Goal: Transaction & Acquisition: Book appointment/travel/reservation

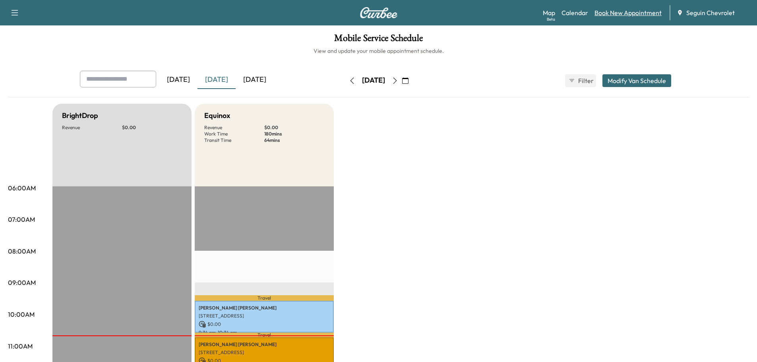
click at [612, 13] on link "Book New Appointment" at bounding box center [628, 13] width 67 height 10
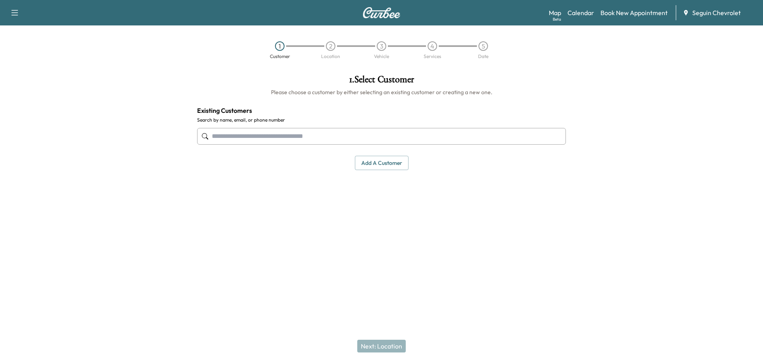
click at [262, 134] on input "text" at bounding box center [381, 136] width 369 height 17
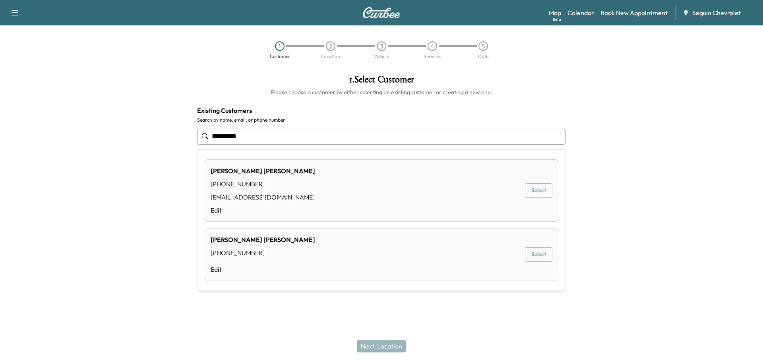
click at [541, 187] on button "Select" at bounding box center [538, 190] width 27 height 15
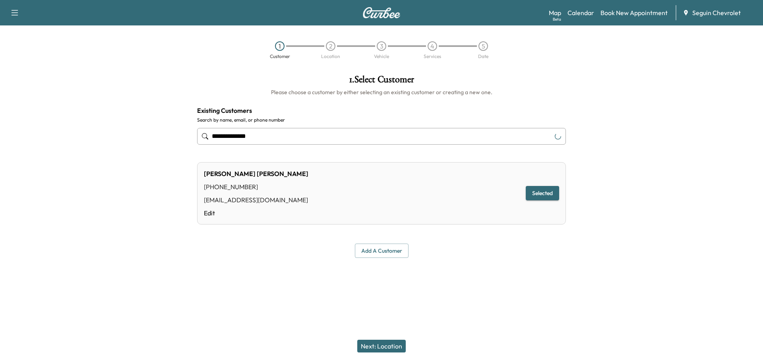
type input "**********"
click at [541, 187] on button "Selected" at bounding box center [542, 193] width 33 height 15
click at [391, 348] on button "Next: Location" at bounding box center [381, 346] width 48 height 13
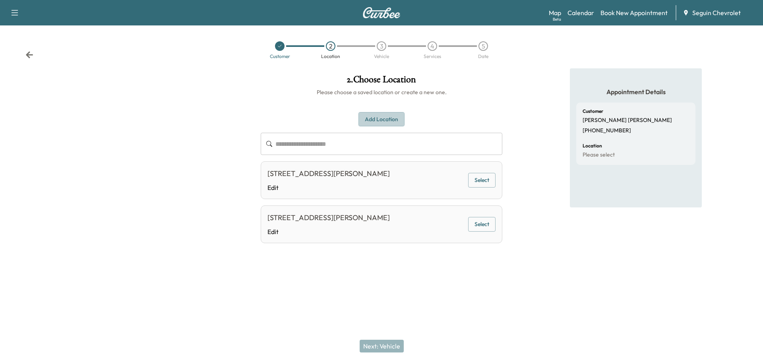
click at [383, 116] on button "Add Location" at bounding box center [381, 119] width 46 height 15
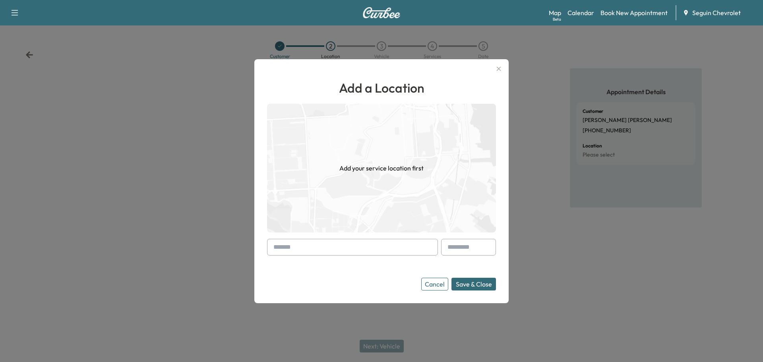
click at [313, 251] on input "text" at bounding box center [352, 247] width 171 height 17
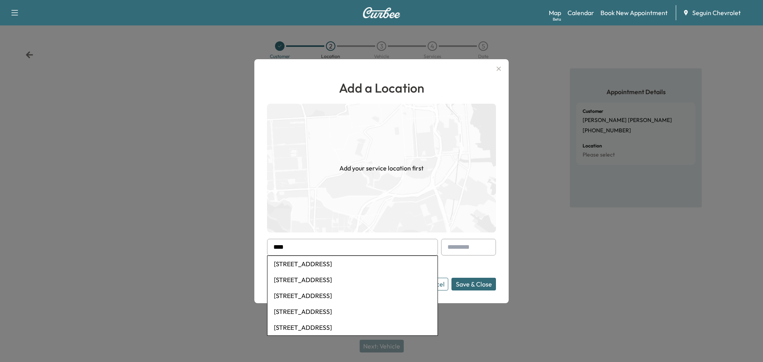
click at [335, 312] on li "[STREET_ADDRESS]" at bounding box center [352, 312] width 170 height 16
type input "**********"
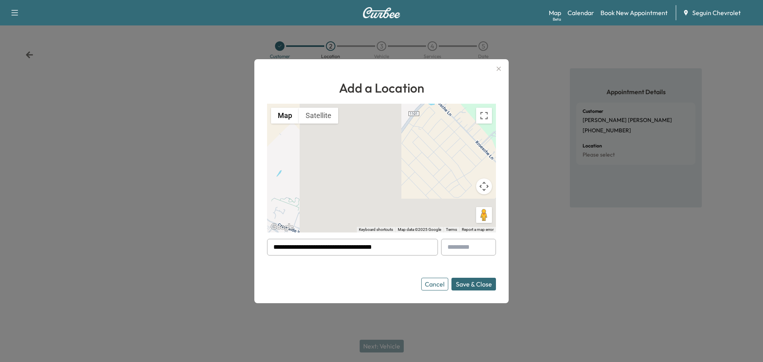
click at [472, 284] on button "Save & Close" at bounding box center [473, 284] width 45 height 13
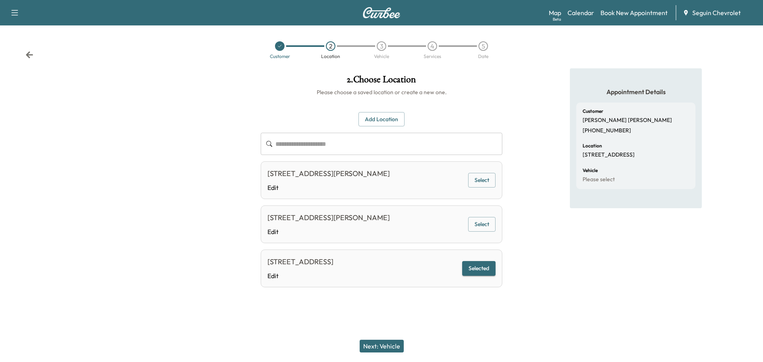
click at [391, 345] on button "Next: Vehicle" at bounding box center [382, 346] width 44 height 13
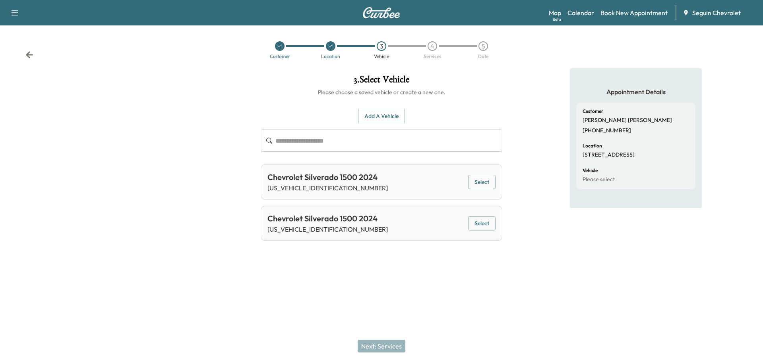
click at [478, 184] on button "Select" at bounding box center [481, 182] width 27 height 15
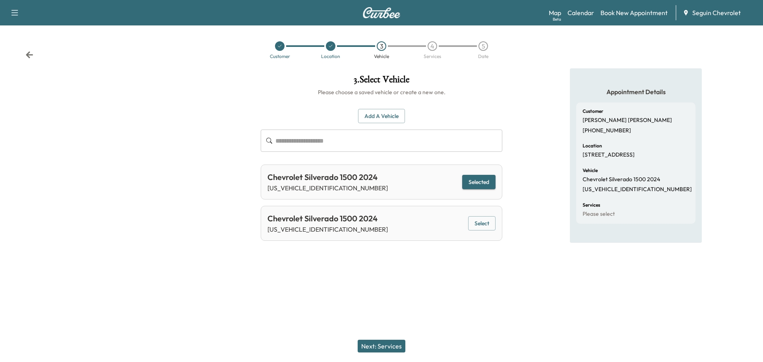
click at [384, 341] on button "Next: Services" at bounding box center [382, 346] width 48 height 13
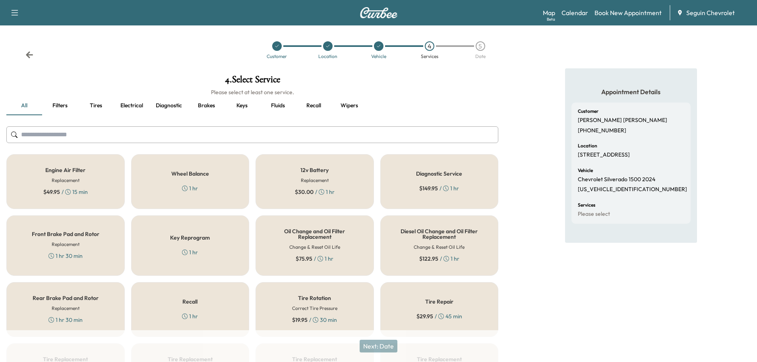
click at [220, 305] on div "Recall 1 hr" at bounding box center [190, 309] width 118 height 55
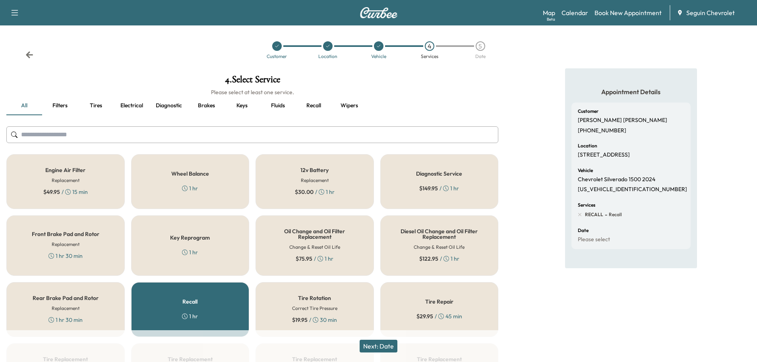
click at [381, 344] on button "Next: Date" at bounding box center [379, 346] width 38 height 13
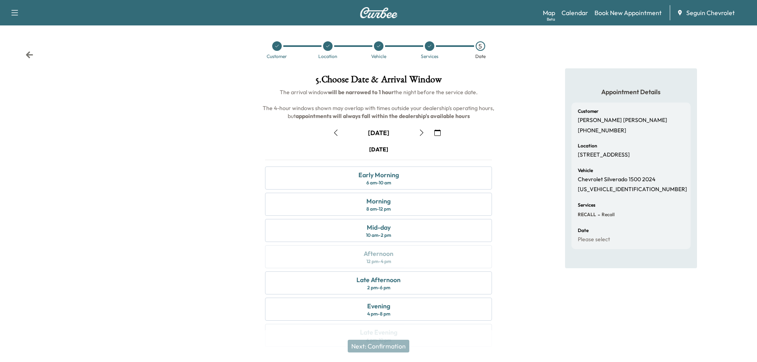
click at [439, 131] on icon "button" at bounding box center [437, 133] width 6 height 6
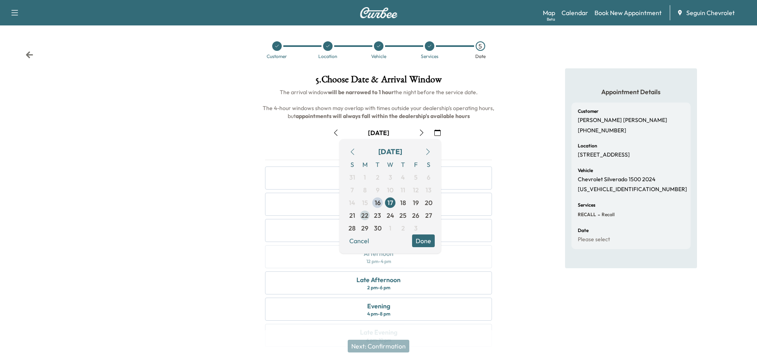
click at [363, 213] on span "22" at bounding box center [364, 216] width 7 height 10
drag, startPoint x: 424, startPoint y: 238, endPoint x: 430, endPoint y: 236, distance: 6.3
click at [424, 238] on button "Done" at bounding box center [423, 240] width 23 height 13
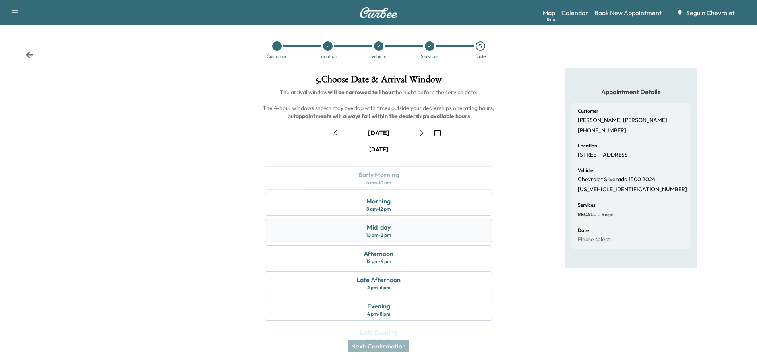
click at [398, 234] on div "Mid-day 10 am - 2 pm" at bounding box center [378, 230] width 227 height 23
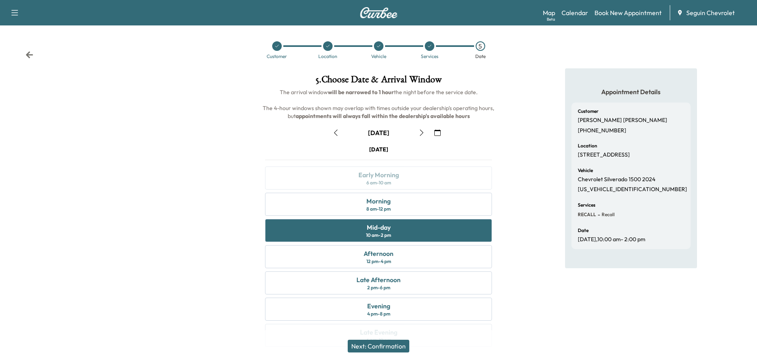
click at [390, 343] on button "Next: Confirmation" at bounding box center [379, 346] width 62 height 13
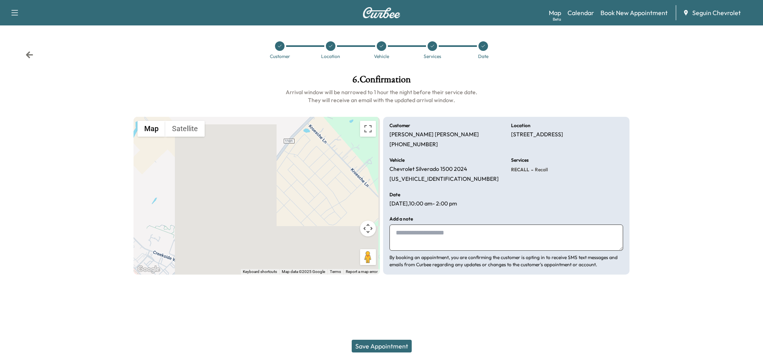
click at [410, 230] on textarea at bounding box center [506, 238] width 234 height 26
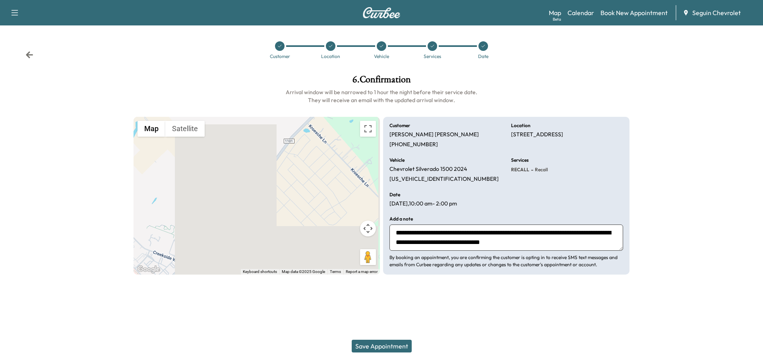
scroll to position [6, 0]
type textarea "**********"
click at [398, 343] on button "Save Appointment" at bounding box center [382, 346] width 60 height 13
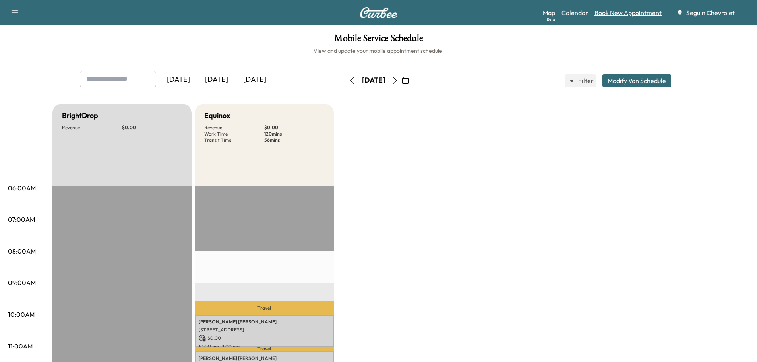
click at [627, 11] on link "Book New Appointment" at bounding box center [628, 13] width 67 height 10
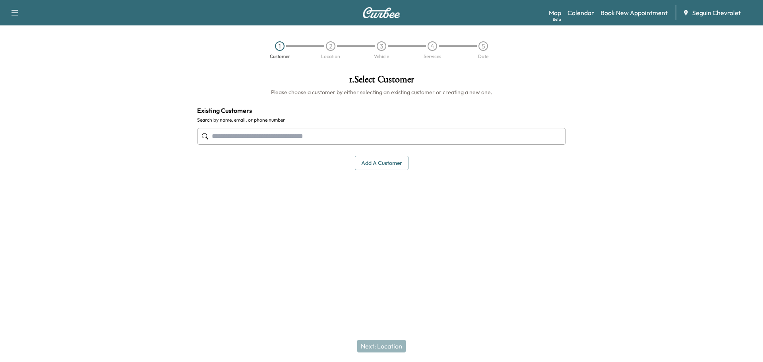
click at [267, 138] on input "text" at bounding box center [381, 136] width 369 height 17
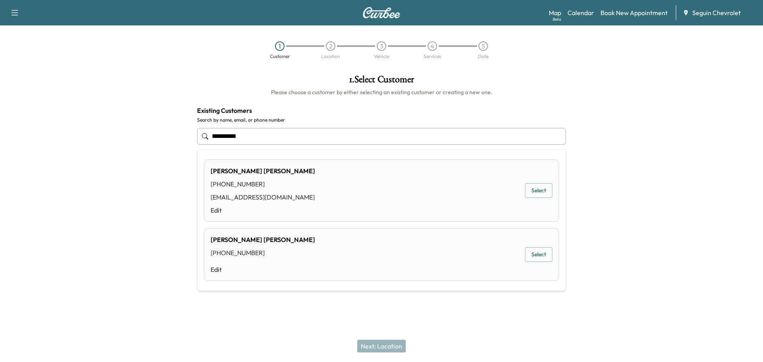
click at [540, 192] on button "Select" at bounding box center [538, 190] width 27 height 15
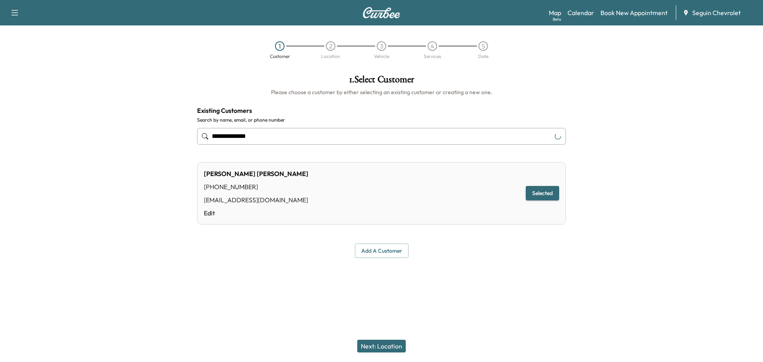
type input "**********"
click at [540, 192] on button "Selected" at bounding box center [542, 193] width 33 height 15
click at [390, 343] on button "Next: Location" at bounding box center [381, 346] width 48 height 13
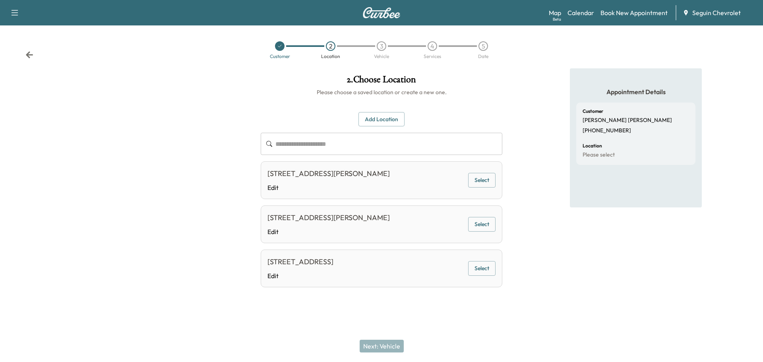
click at [484, 271] on button "Select" at bounding box center [481, 268] width 27 height 15
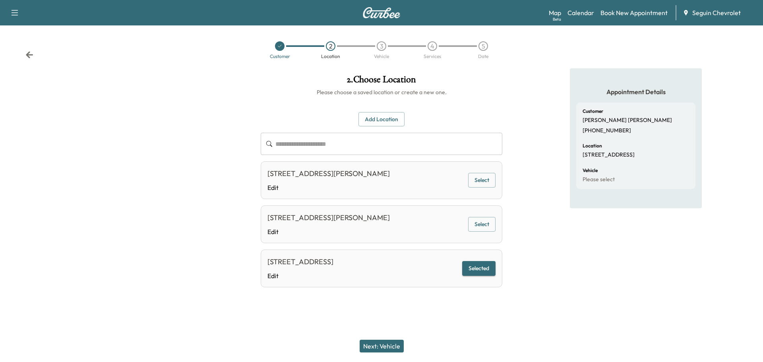
click at [383, 345] on button "Next: Vehicle" at bounding box center [382, 346] width 44 height 13
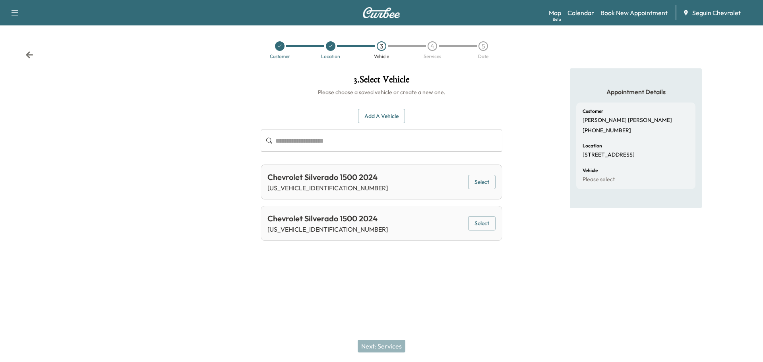
click at [480, 220] on button "Select" at bounding box center [481, 223] width 27 height 15
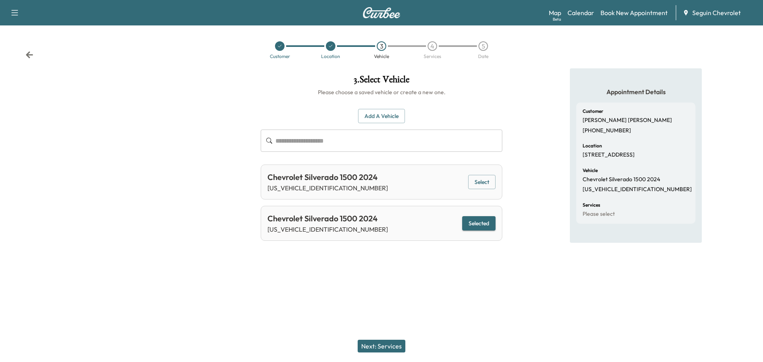
click at [385, 344] on button "Next: Services" at bounding box center [382, 346] width 48 height 13
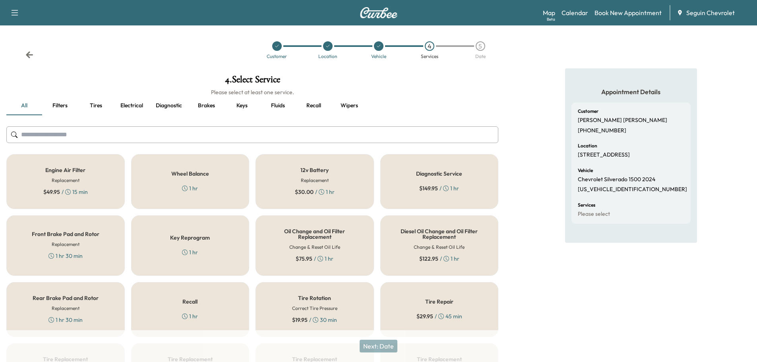
click at [219, 308] on div "Recall 1 hr" at bounding box center [190, 309] width 118 height 55
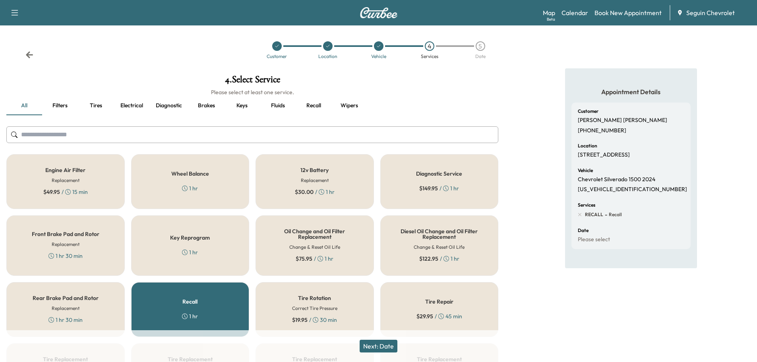
click at [389, 345] on button "Next: Date" at bounding box center [379, 346] width 38 height 13
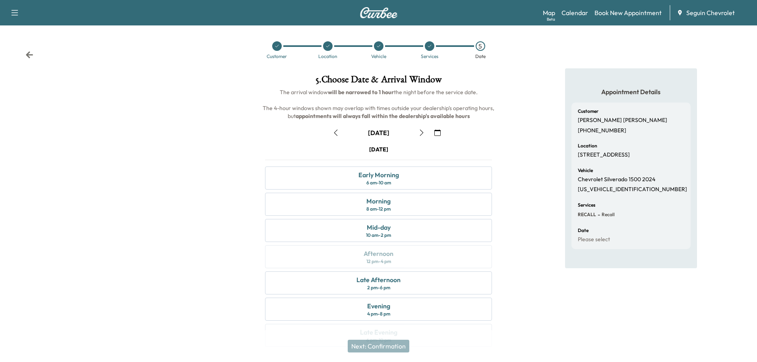
click at [441, 132] on button "button" at bounding box center [438, 132] width 14 height 13
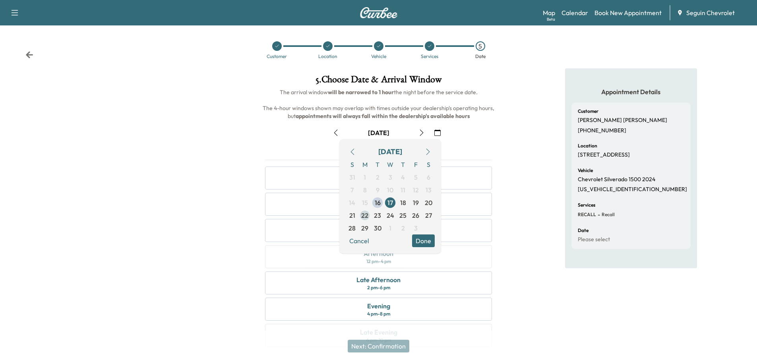
click at [365, 214] on span "22" at bounding box center [364, 216] width 7 height 10
click at [420, 238] on button "Done" at bounding box center [423, 240] width 23 height 13
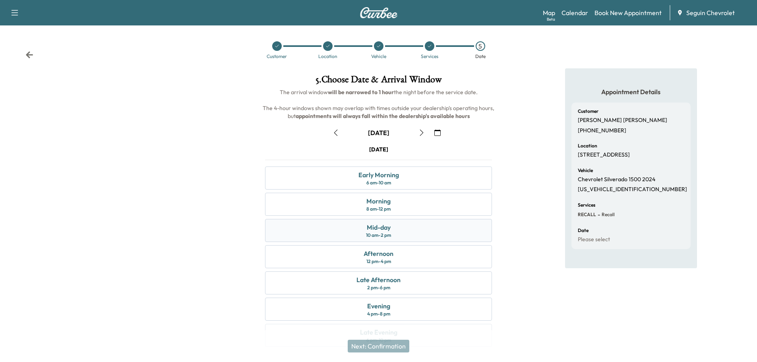
click at [404, 231] on div "Mid-day 10 am - 2 pm" at bounding box center [378, 230] width 227 height 23
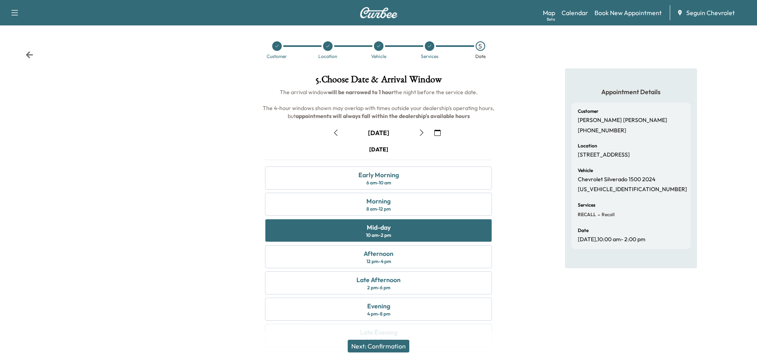
click at [386, 339] on div "Next: Confirmation" at bounding box center [378, 346] width 757 height 32
click at [397, 343] on button "Next: Confirmation" at bounding box center [379, 346] width 62 height 13
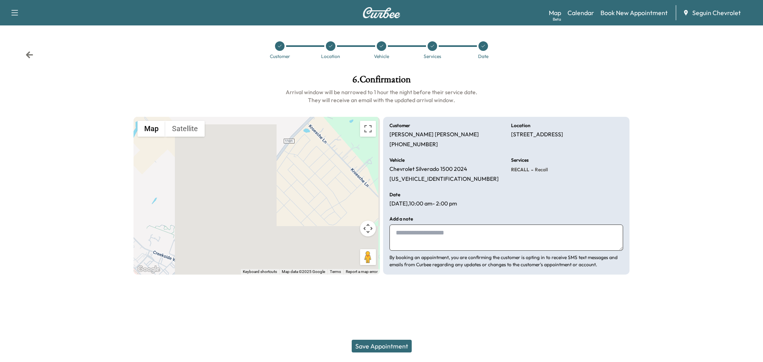
click at [422, 236] on textarea at bounding box center [506, 238] width 234 height 26
type textarea "*"
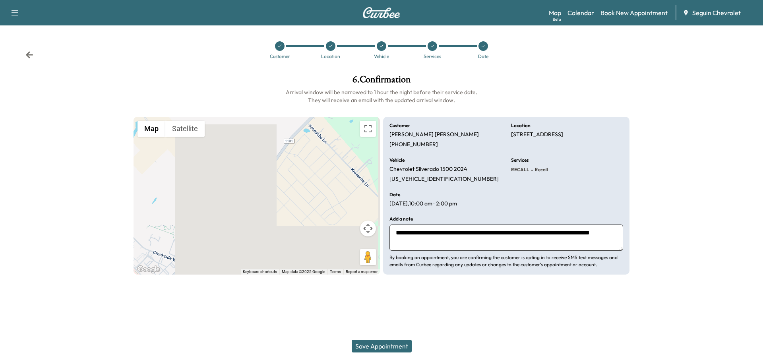
click at [441, 241] on textarea "**********" at bounding box center [506, 238] width 234 height 26
click at [482, 242] on textarea "**********" at bounding box center [506, 238] width 234 height 26
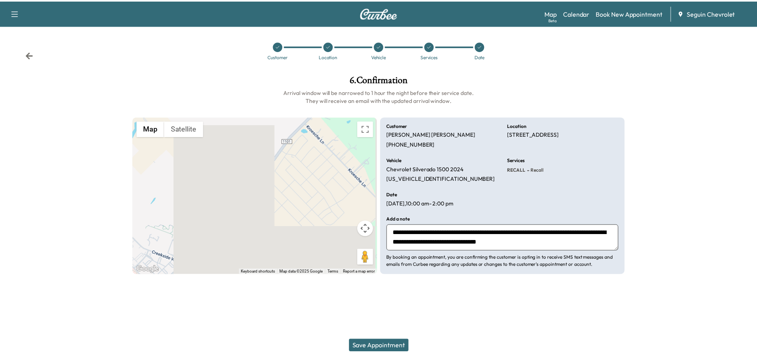
scroll to position [6, 0]
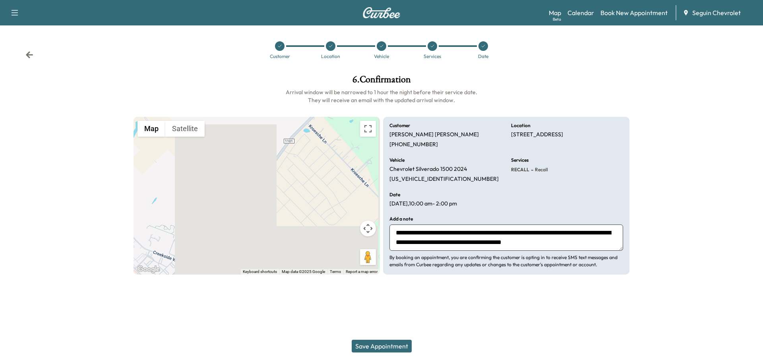
type textarea "**********"
click at [400, 348] on button "Save Appointment" at bounding box center [382, 346] width 60 height 13
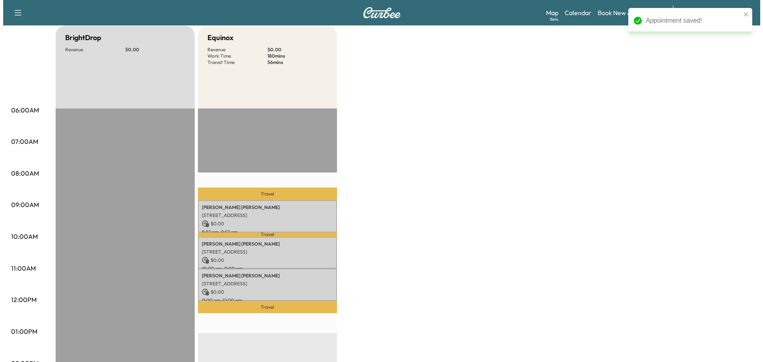
scroll to position [79, 0]
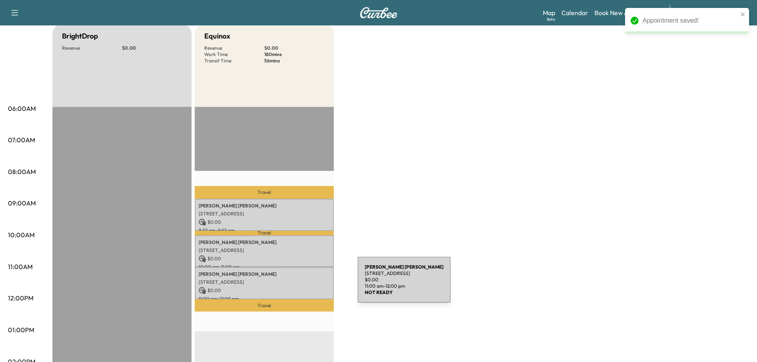
click at [298, 285] on div "[PERSON_NAME] [STREET_ADDRESS] $ 0.00 11:00 am - 12:00 pm" at bounding box center [264, 283] width 139 height 32
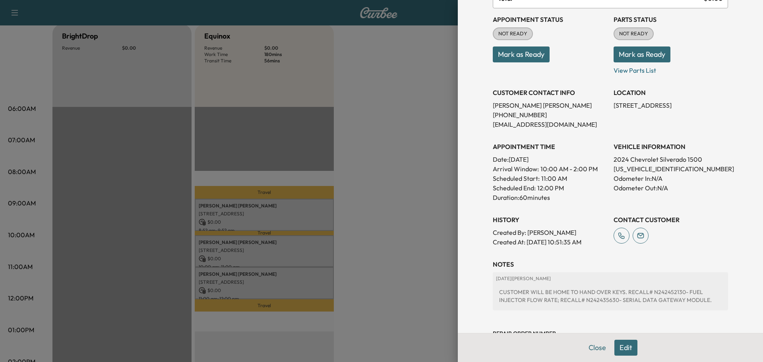
scroll to position [153, 0]
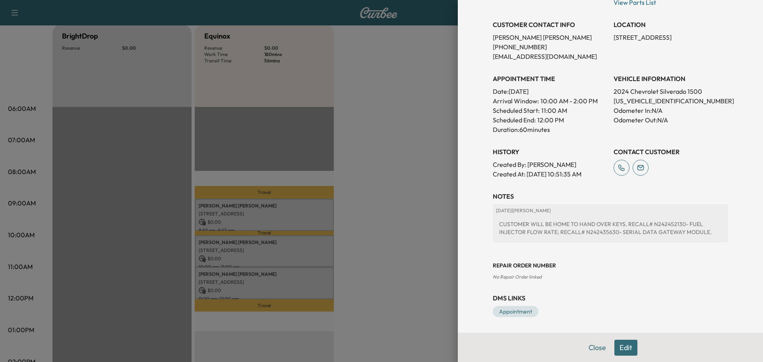
drag, startPoint x: 461, startPoint y: 177, endPoint x: 452, endPoint y: 174, distance: 9.2
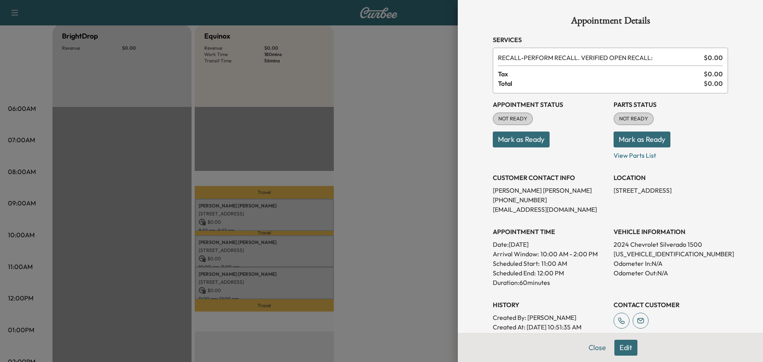
click at [386, 134] on div at bounding box center [381, 181] width 763 height 362
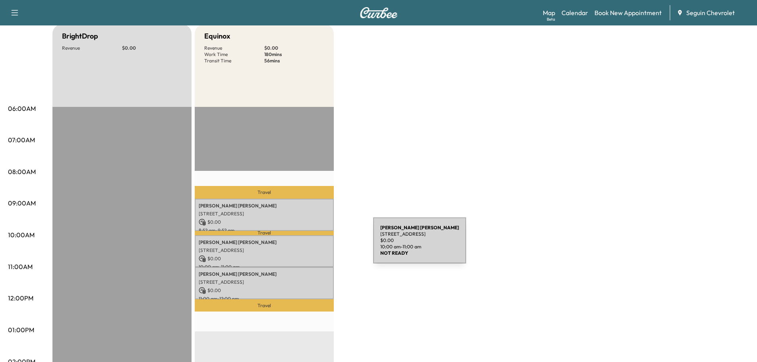
click at [314, 247] on p "[STREET_ADDRESS]" at bounding box center [264, 250] width 131 height 6
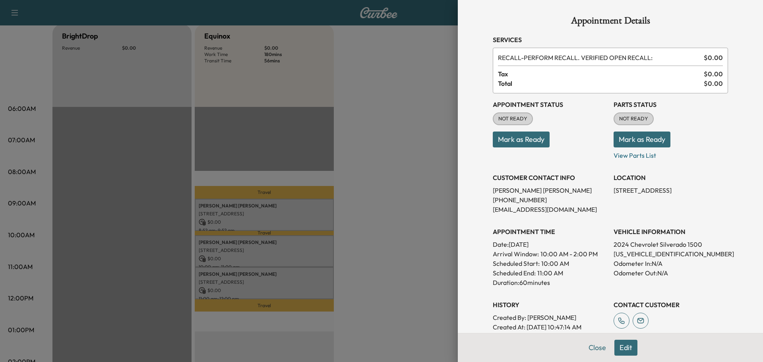
click at [395, 203] on div at bounding box center [381, 181] width 763 height 362
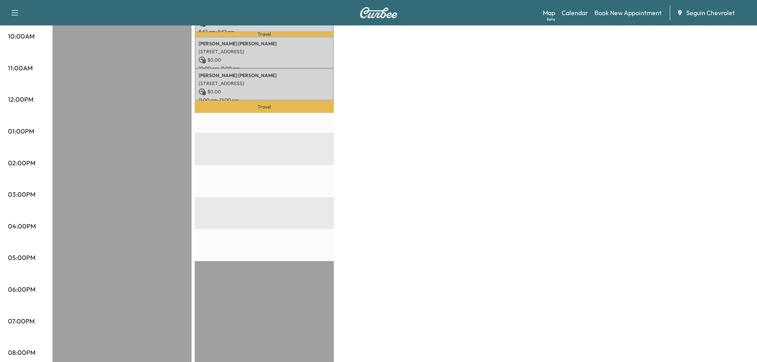
scroll to position [79, 0]
